Goal: Information Seeking & Learning: Learn about a topic

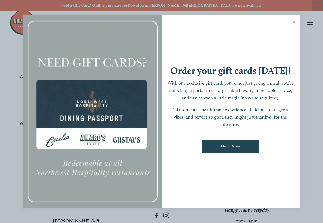
click at [293, 23] on link "Close" at bounding box center [294, 23] width 10 height 14
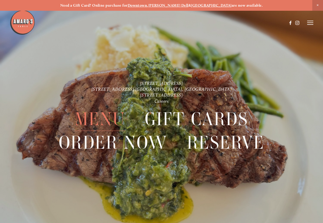
click at [309, 23] on icon at bounding box center [310, 22] width 6 height 5
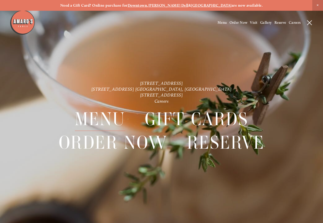
click at [90, 116] on span "Menu" at bounding box center [100, 118] width 51 height 23
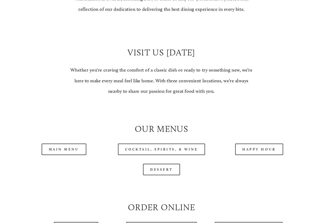
scroll to position [367, 0]
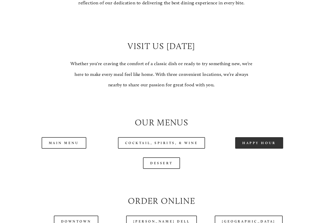
click at [253, 149] on link "Happy Hour" at bounding box center [259, 142] width 48 height 11
